Goal: Task Accomplishment & Management: Complete application form

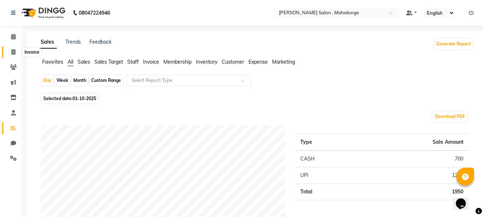
click at [11, 48] on span at bounding box center [13, 52] width 13 height 8
select select "7250"
select select "service"
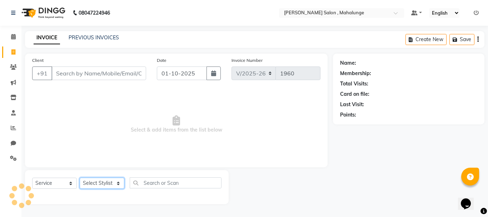
click at [112, 179] on select "Select Stylist" at bounding box center [102, 183] width 45 height 11
click at [113, 180] on select "Select Stylist admin godrej [PERSON_NAME] [PERSON_NAME] [PERSON_NAME] [PERSON_N…" at bounding box center [102, 183] width 45 height 11
select select "66814"
click at [80, 178] on select "Select Stylist admin godrej [PERSON_NAME] [PERSON_NAME] [PERSON_NAME] [PERSON_N…" at bounding box center [102, 183] width 45 height 11
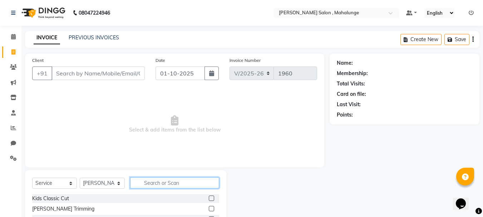
click at [143, 178] on input "text" at bounding box center [174, 182] width 89 height 11
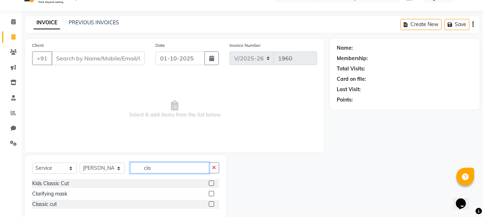
scroll to position [29, 0]
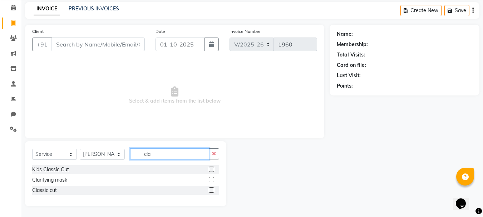
type input "cla"
click at [210, 189] on label at bounding box center [211, 189] width 5 height 5
click at [210, 189] on input "checkbox" at bounding box center [211, 190] width 5 height 5
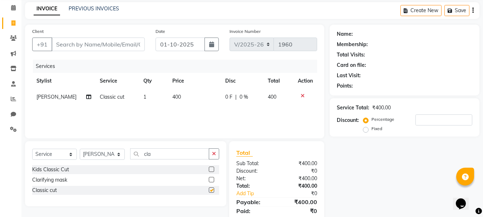
checkbox input "false"
click at [217, 150] on button "button" at bounding box center [214, 153] width 10 height 11
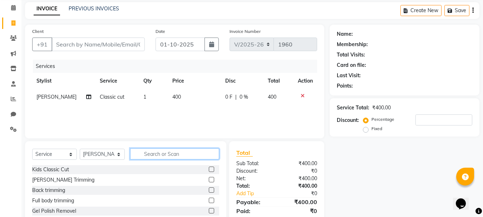
click at [192, 157] on input "text" at bounding box center [174, 153] width 89 height 11
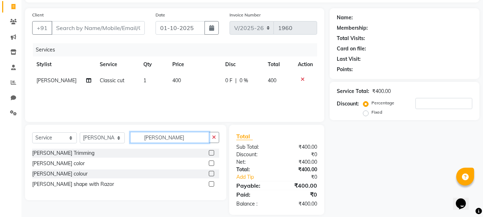
scroll to position [54, 0]
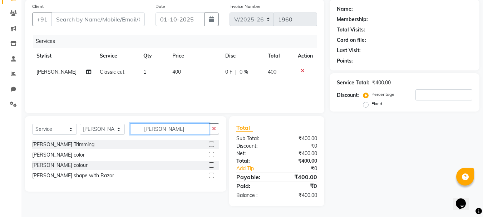
type input "[PERSON_NAME]"
click at [212, 176] on label at bounding box center [211, 175] width 5 height 5
click at [212, 176] on input "checkbox" at bounding box center [211, 175] width 5 height 5
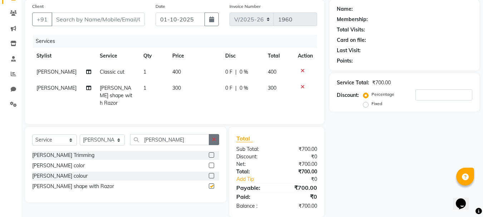
checkbox input "false"
click at [210, 138] on button "button" at bounding box center [214, 139] width 10 height 11
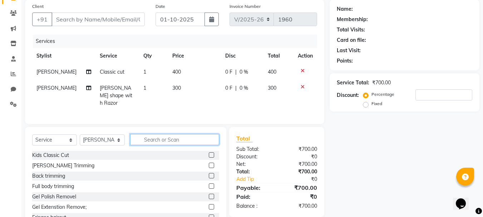
click at [199, 142] on input "text" at bounding box center [174, 139] width 89 height 11
type input "inoa"
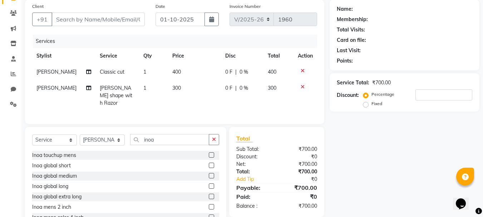
click at [209, 152] on label at bounding box center [211, 154] width 5 height 5
click at [209, 153] on input "checkbox" at bounding box center [211, 155] width 5 height 5
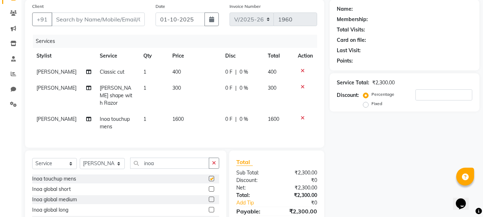
checkbox input "false"
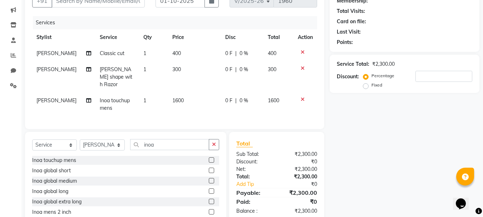
scroll to position [90, 0]
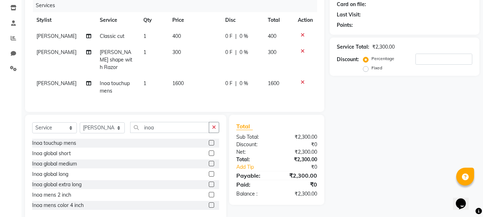
click at [209, 193] on label at bounding box center [211, 194] width 5 height 5
click at [209, 193] on input "checkbox" at bounding box center [211, 195] width 5 height 5
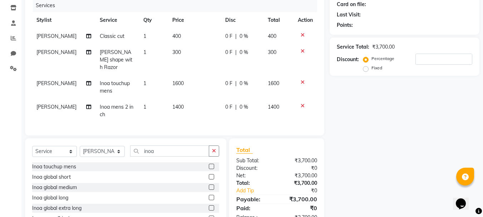
checkbox input "false"
click at [303, 80] on icon at bounding box center [303, 82] width 4 height 5
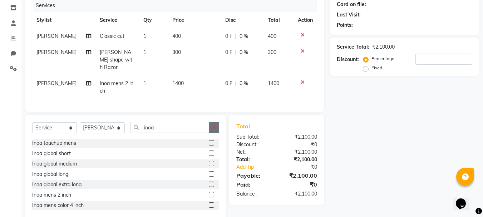
click at [213, 125] on icon "button" at bounding box center [214, 127] width 4 height 5
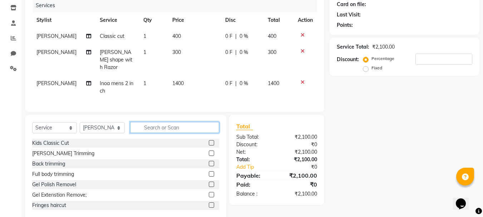
click at [210, 125] on input "text" at bounding box center [174, 127] width 89 height 11
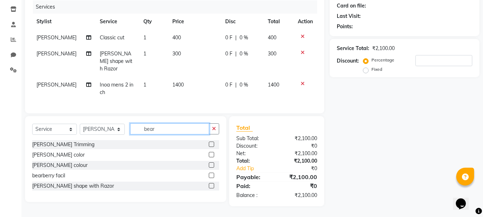
scroll to position [86, 0]
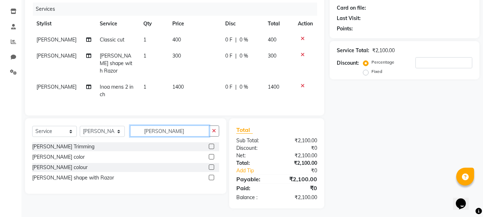
type input "[PERSON_NAME]"
drag, startPoint x: 211, startPoint y: 165, endPoint x: 208, endPoint y: 165, distance: 3.6
click at [211, 165] on label at bounding box center [211, 166] width 5 height 5
click at [211, 165] on input "checkbox" at bounding box center [211, 167] width 5 height 5
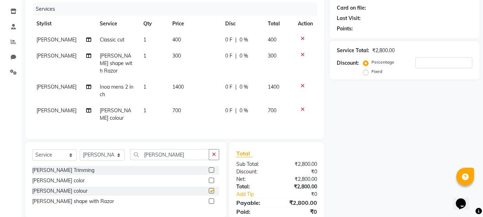
checkbox input "false"
click at [214, 152] on icon "button" at bounding box center [214, 154] width 4 height 5
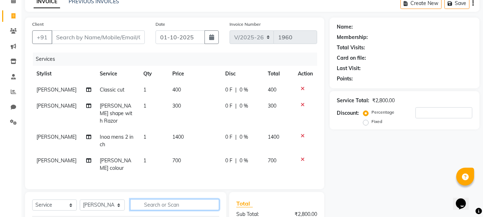
scroll to position [0, 0]
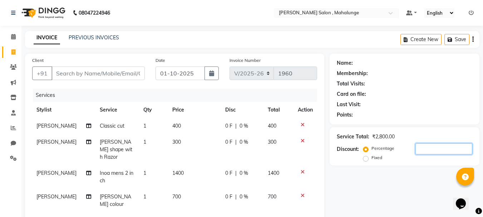
click at [429, 148] on input "number" at bounding box center [444, 148] width 57 height 11
type input "20"
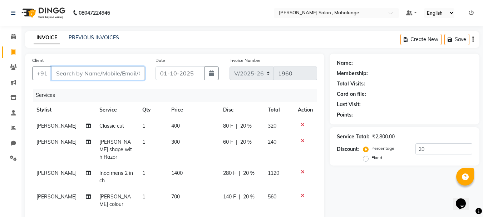
click at [110, 74] on input "Client" at bounding box center [97, 74] width 93 height 14
click at [12, 129] on icon at bounding box center [13, 127] width 5 height 5
click at [93, 73] on input "Client" at bounding box center [97, 74] width 93 height 14
type input "9"
type input "0"
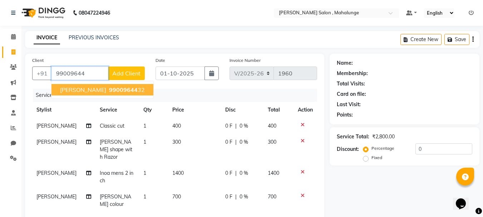
click at [124, 93] on span "99009644" at bounding box center [123, 89] width 29 height 7
type input "9900964432"
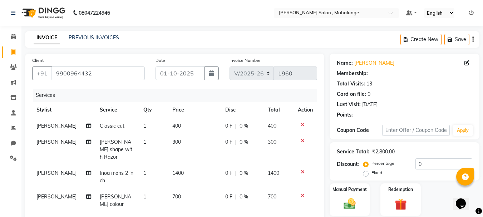
select select "1: Object"
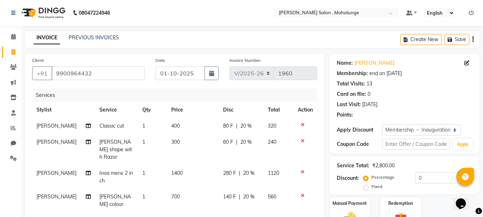
type input "20"
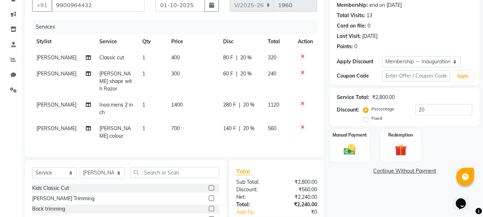
scroll to position [118, 0]
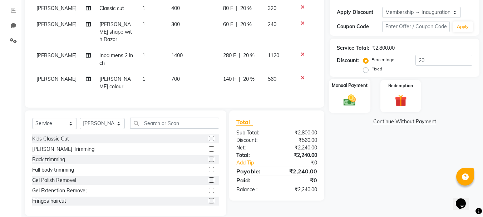
click at [346, 102] on img at bounding box center [350, 100] width 20 height 14
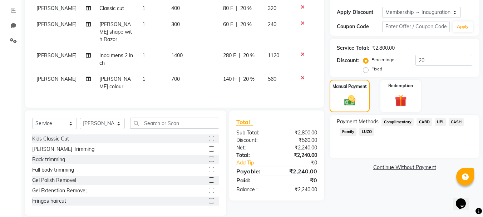
click at [439, 121] on span "UPI" at bounding box center [440, 122] width 11 height 8
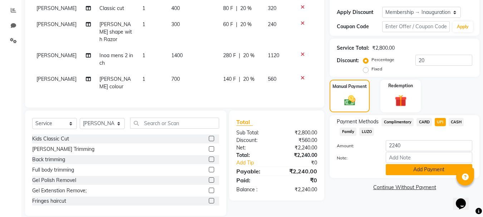
click at [414, 169] on button "Add Payment" at bounding box center [429, 169] width 87 height 11
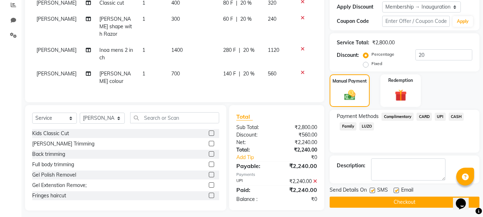
scroll to position [124, 0]
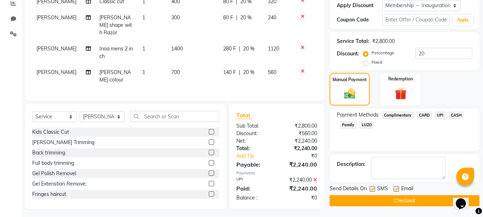
click at [389, 201] on button "Checkout" at bounding box center [405, 200] width 150 height 11
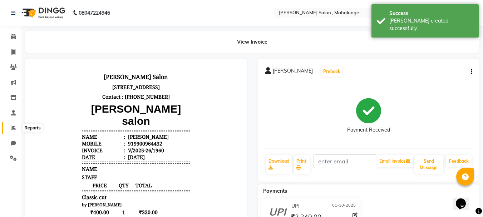
click at [12, 131] on span at bounding box center [13, 128] width 13 height 8
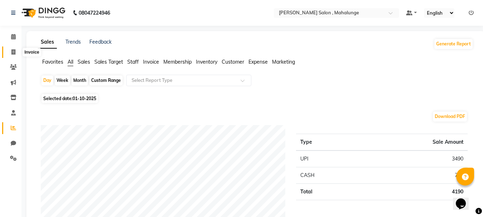
click at [9, 50] on span at bounding box center [13, 52] width 13 height 8
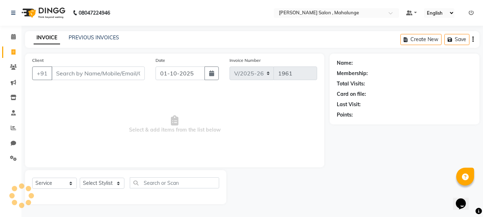
click at [9, 50] on span at bounding box center [13, 52] width 13 height 8
select select "7250"
select select "service"
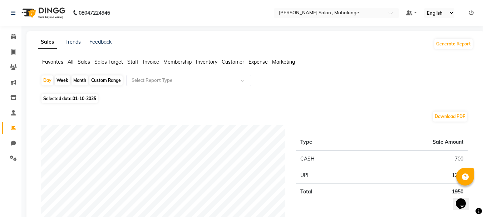
click at [83, 79] on div "Month" at bounding box center [80, 80] width 16 height 10
select select "10"
select select "2025"
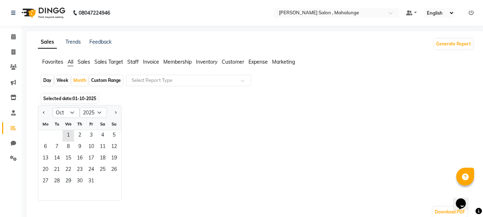
click at [49, 76] on div "Day" at bounding box center [47, 80] width 12 height 10
select select "10"
select select "2025"
click at [65, 132] on span "1" at bounding box center [68, 135] width 11 height 11
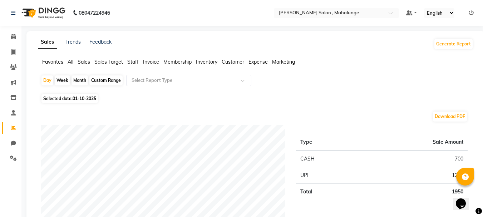
click at [80, 76] on div "Month" at bounding box center [80, 80] width 16 height 10
select select "10"
select select "2025"
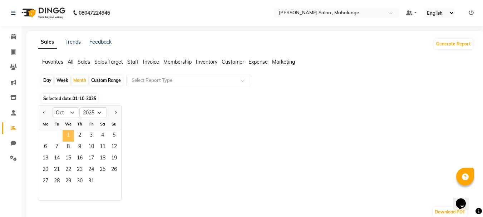
click at [64, 136] on span "1" at bounding box center [68, 135] width 11 height 11
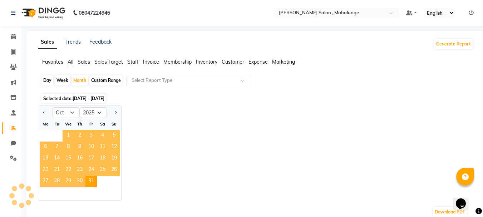
click at [64, 136] on span "1" at bounding box center [68, 135] width 11 height 11
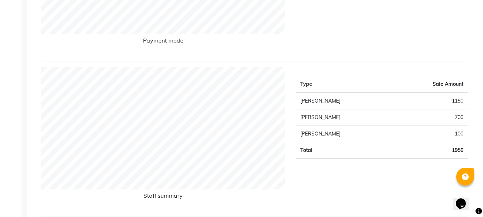
scroll to position [143, 0]
